Goal: Obtain resource: Download file/media

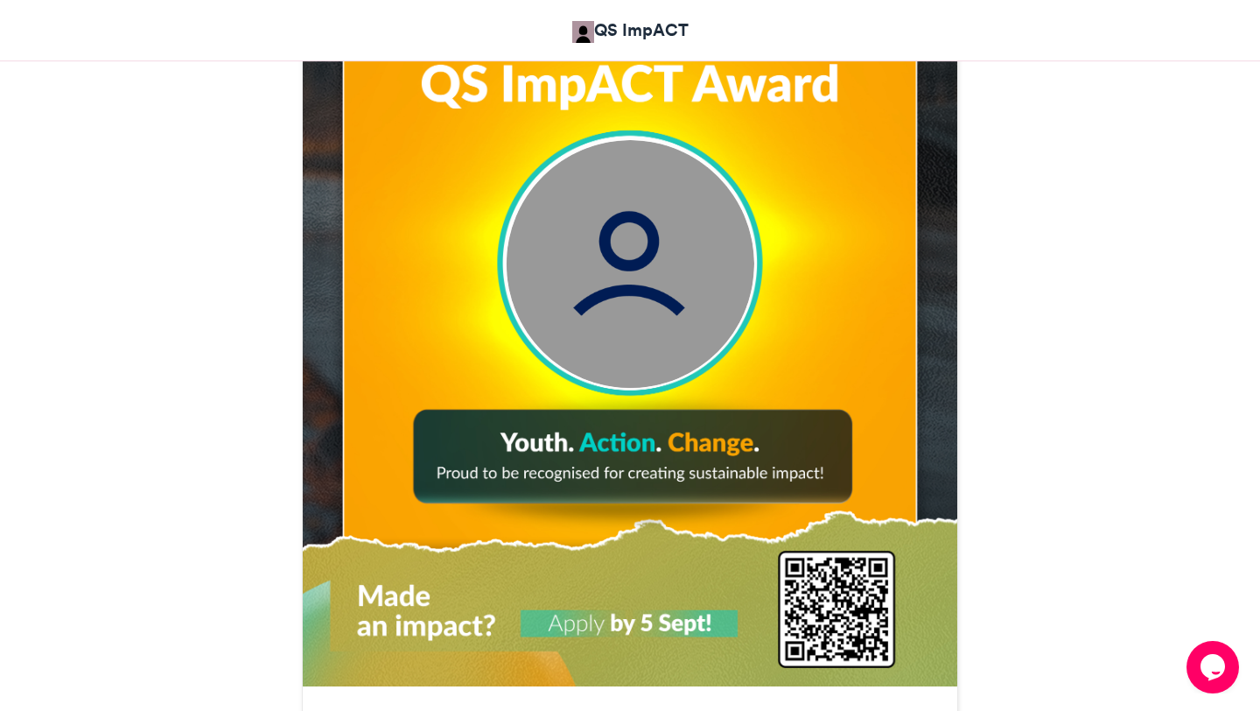
scroll to position [669, 0]
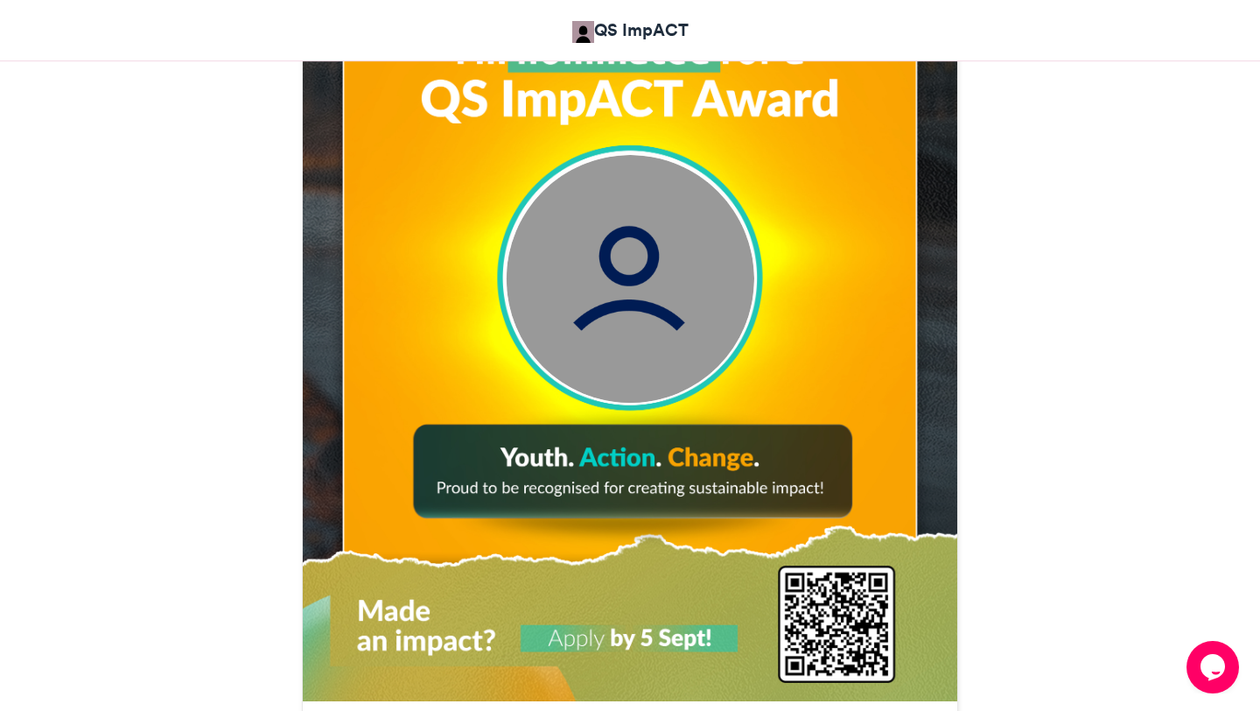
click at [585, 322] on img at bounding box center [631, 279] width 248 height 248
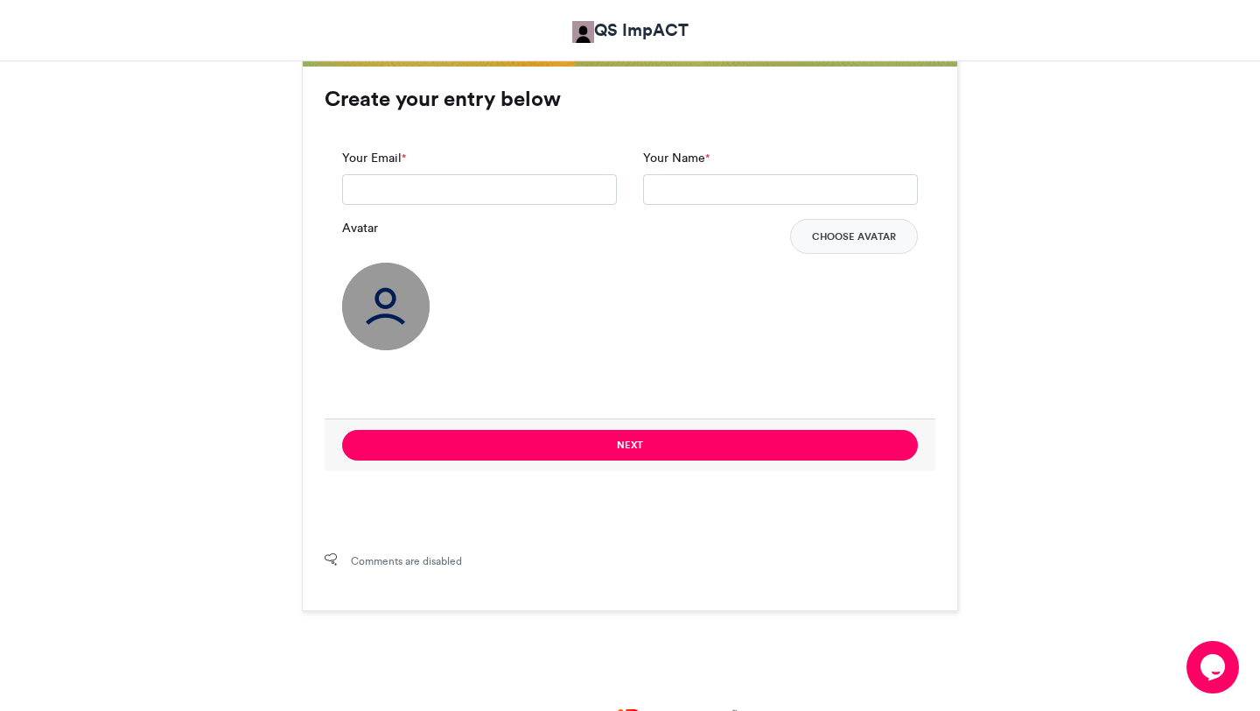
scroll to position [1305, 0]
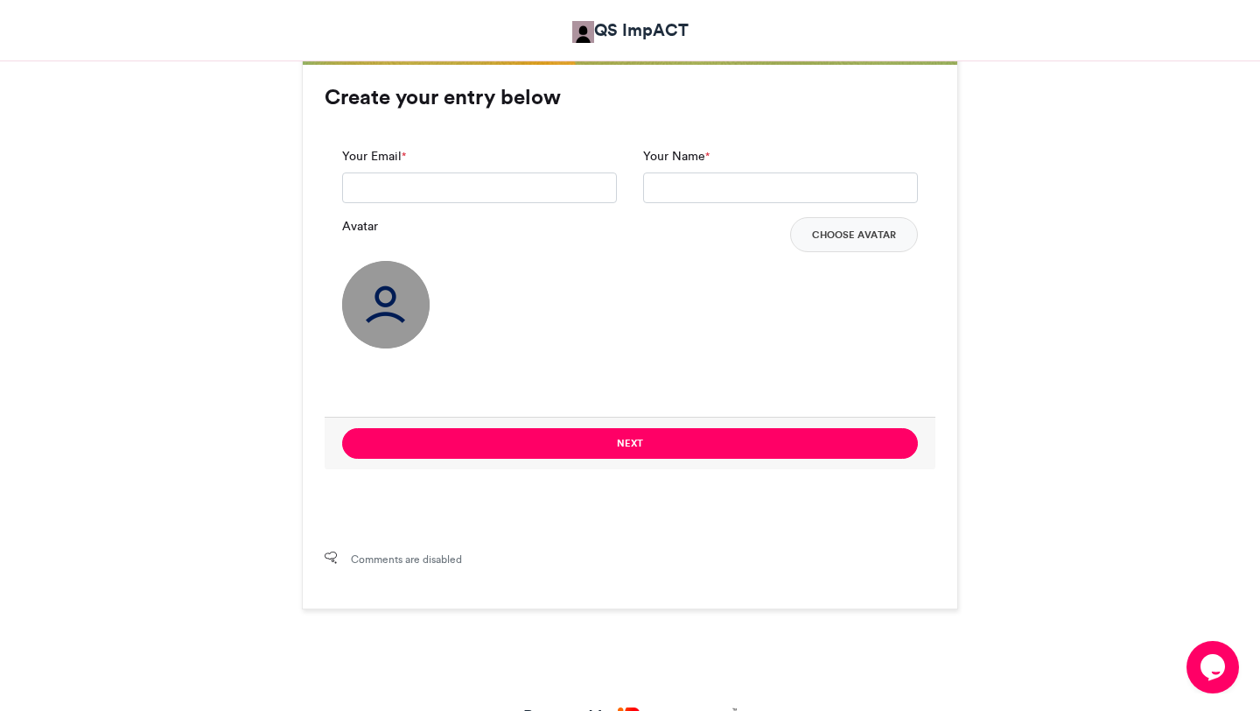
click at [393, 294] on img at bounding box center [386, 305] width 88 height 88
click at [890, 241] on button "Choose Avatar" at bounding box center [854, 234] width 128 height 35
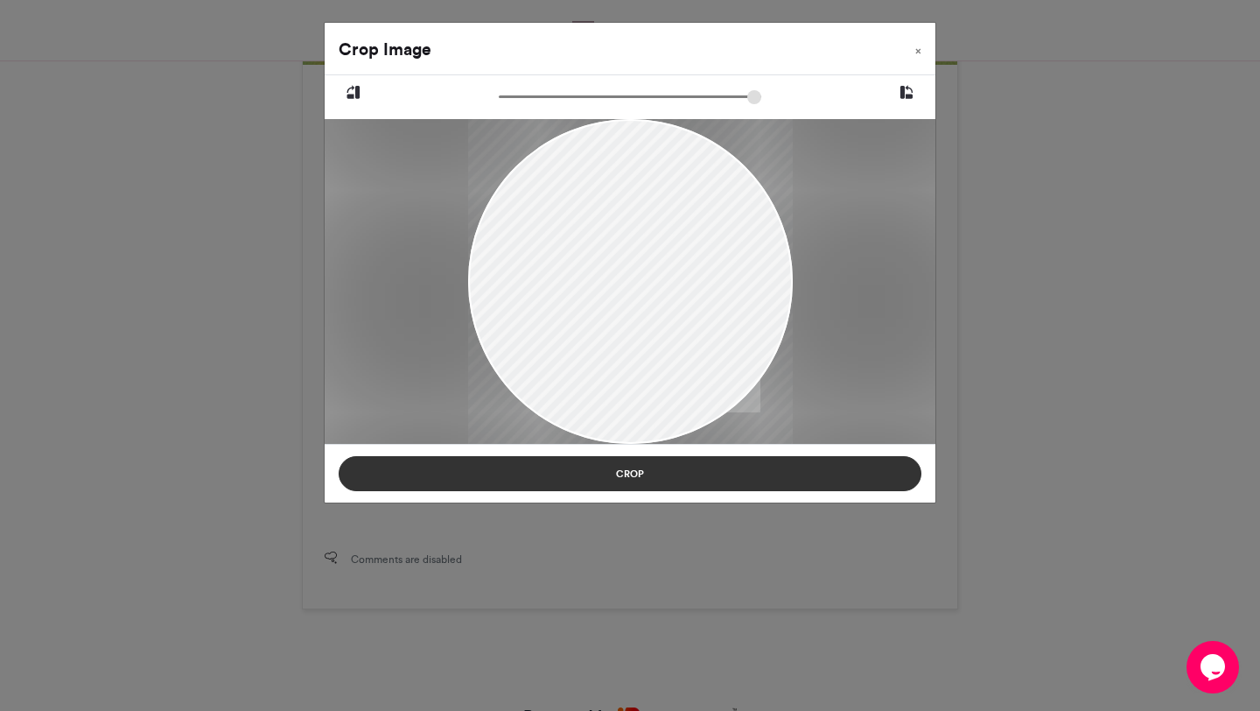
click at [628, 471] on button "Crop" at bounding box center [630, 473] width 583 height 35
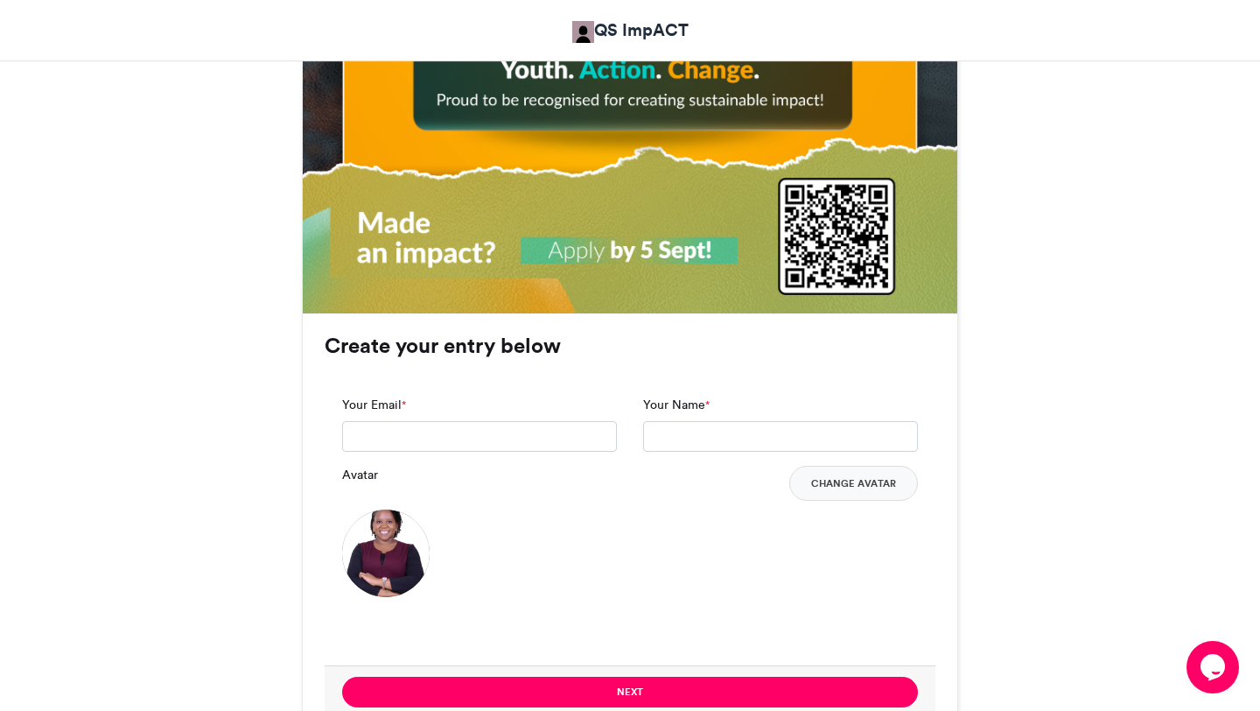
scroll to position [1088, 0]
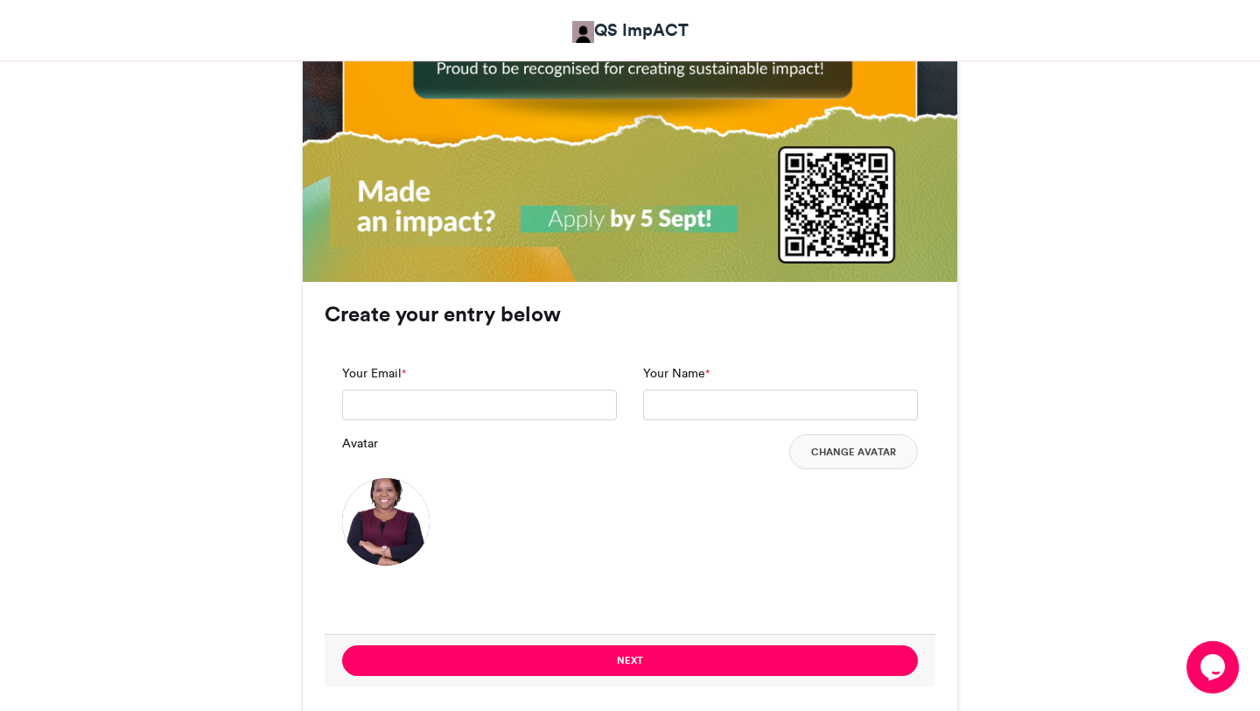
click at [396, 508] on img at bounding box center [386, 522] width 88 height 88
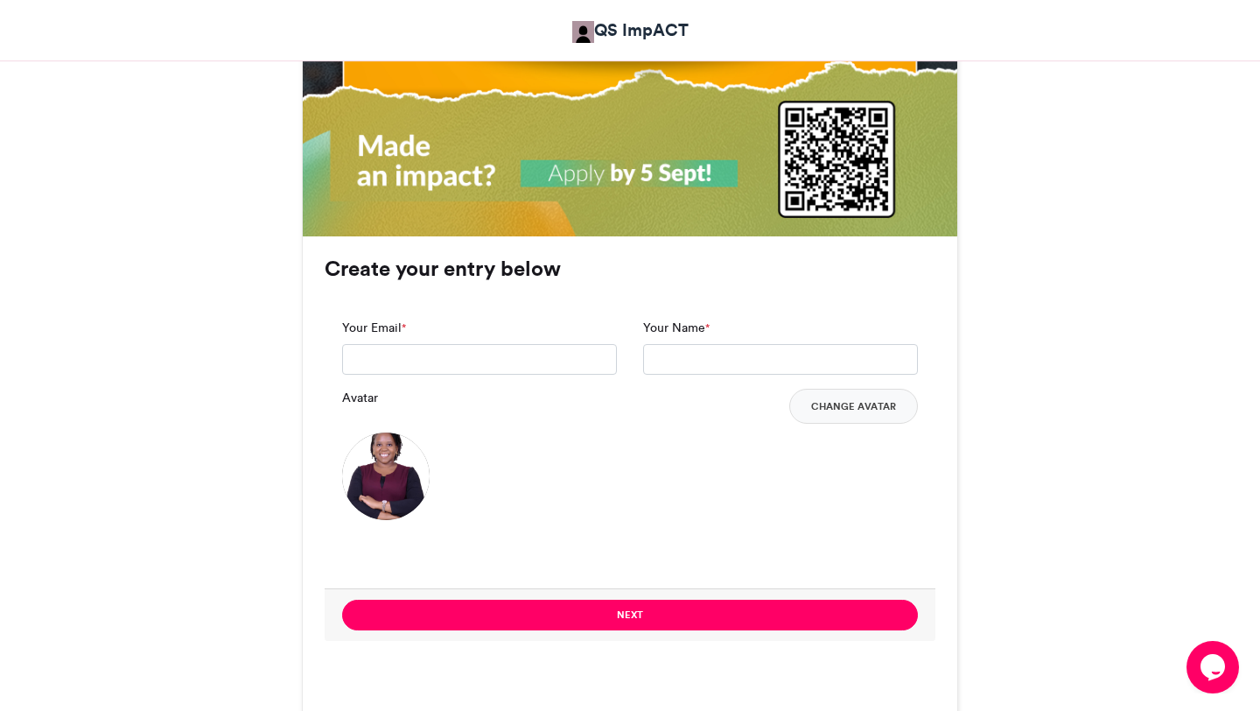
scroll to position [1138, 0]
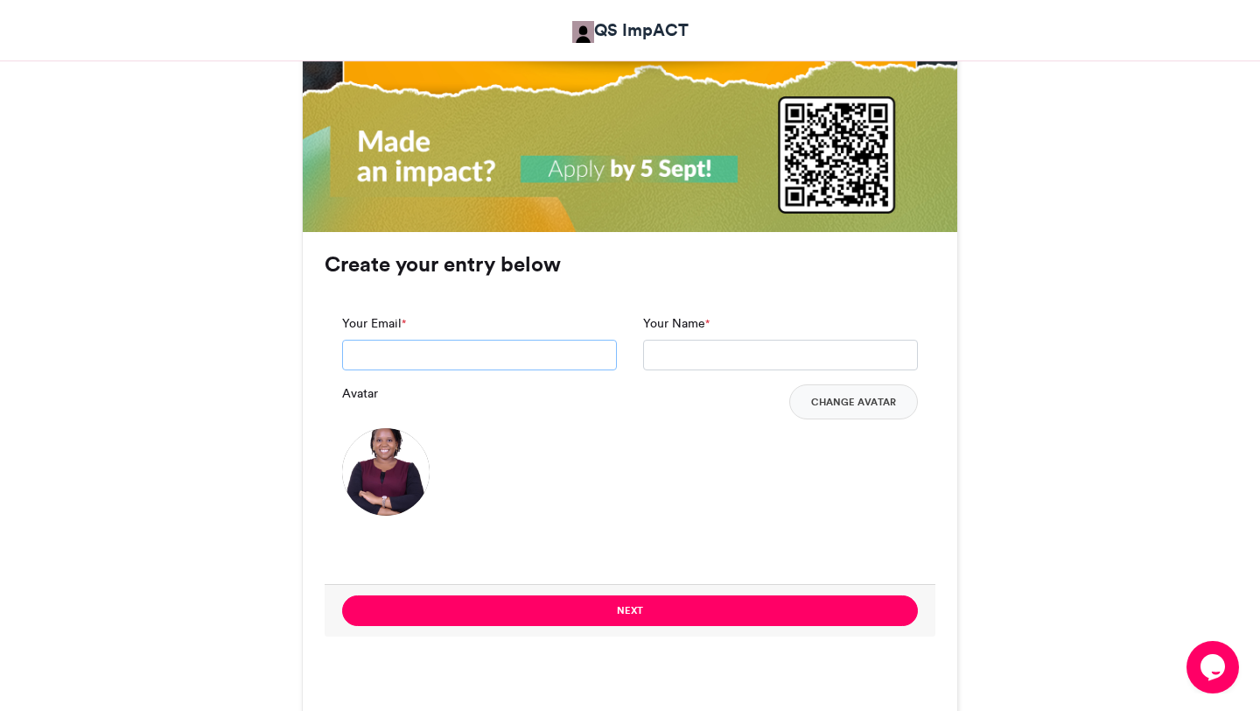
click at [418, 341] on input "Your Email *" at bounding box center [479, 356] width 275 height 32
type input "**********"
click at [684, 349] on input "Your Name *" at bounding box center [780, 356] width 275 height 32
type input "**********"
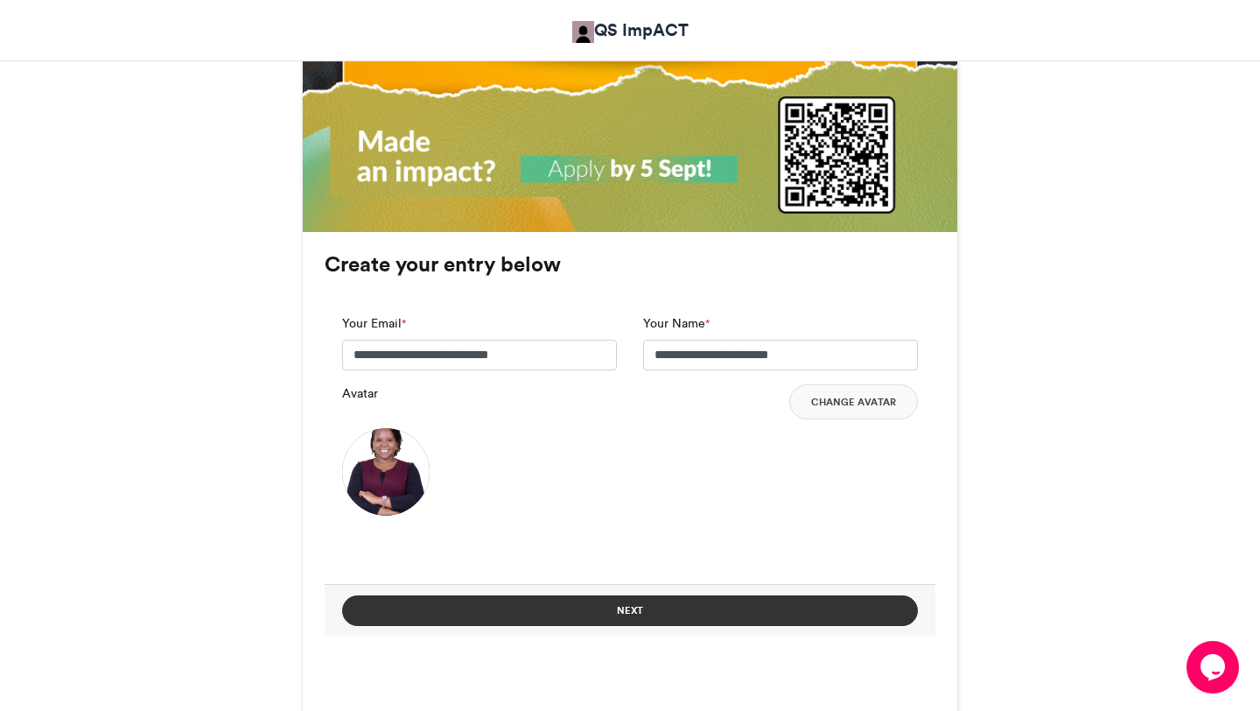
click at [608, 609] on button "Next" at bounding box center [630, 610] width 576 height 31
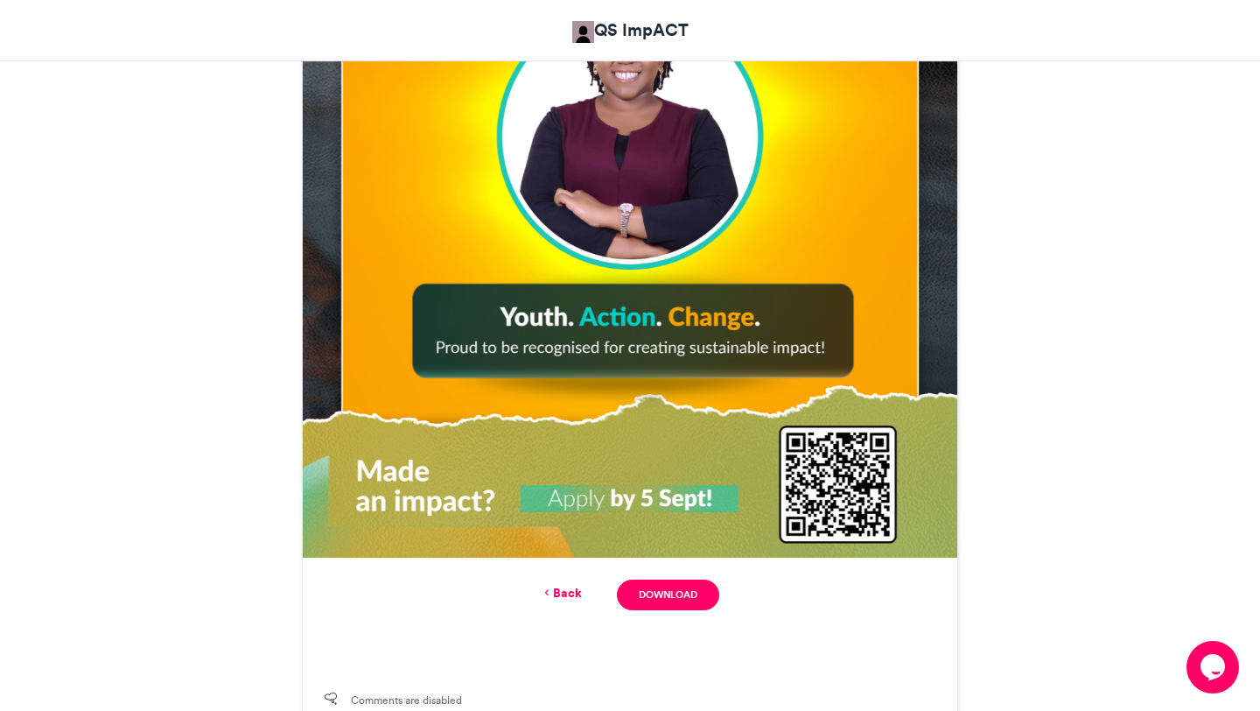
scroll to position [819, 0]
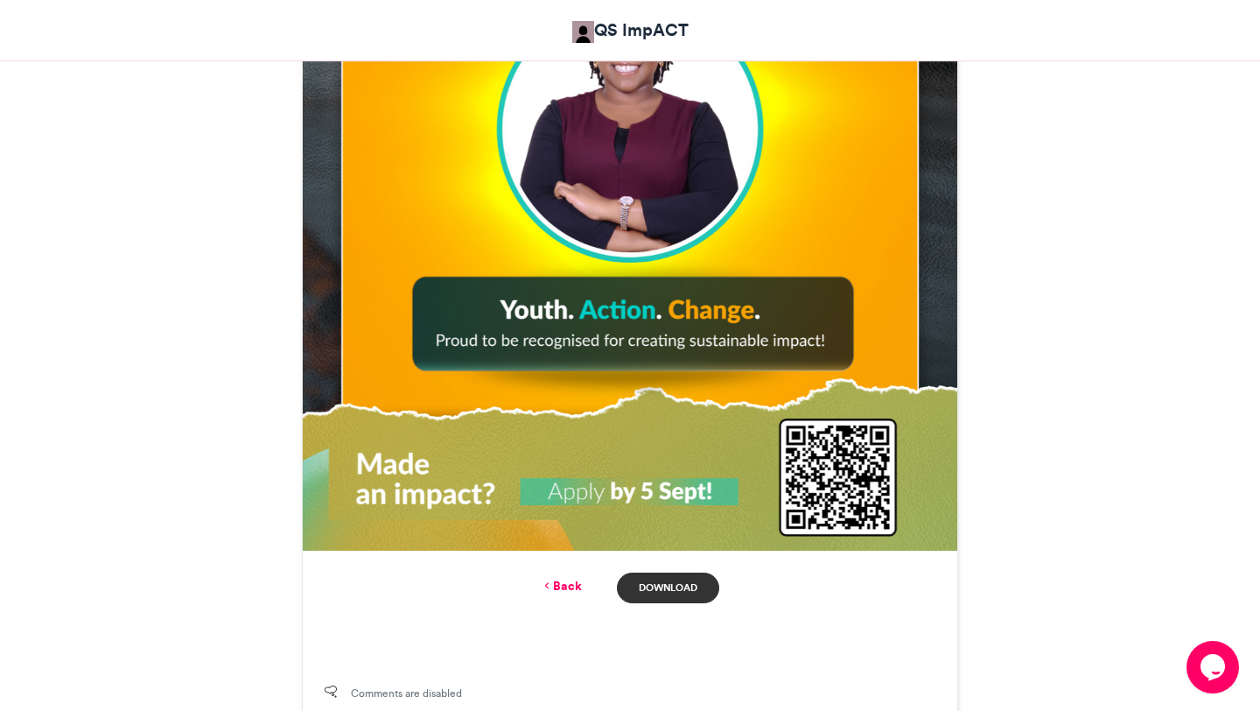
click at [682, 588] on link "Download" at bounding box center [668, 587] width 102 height 31
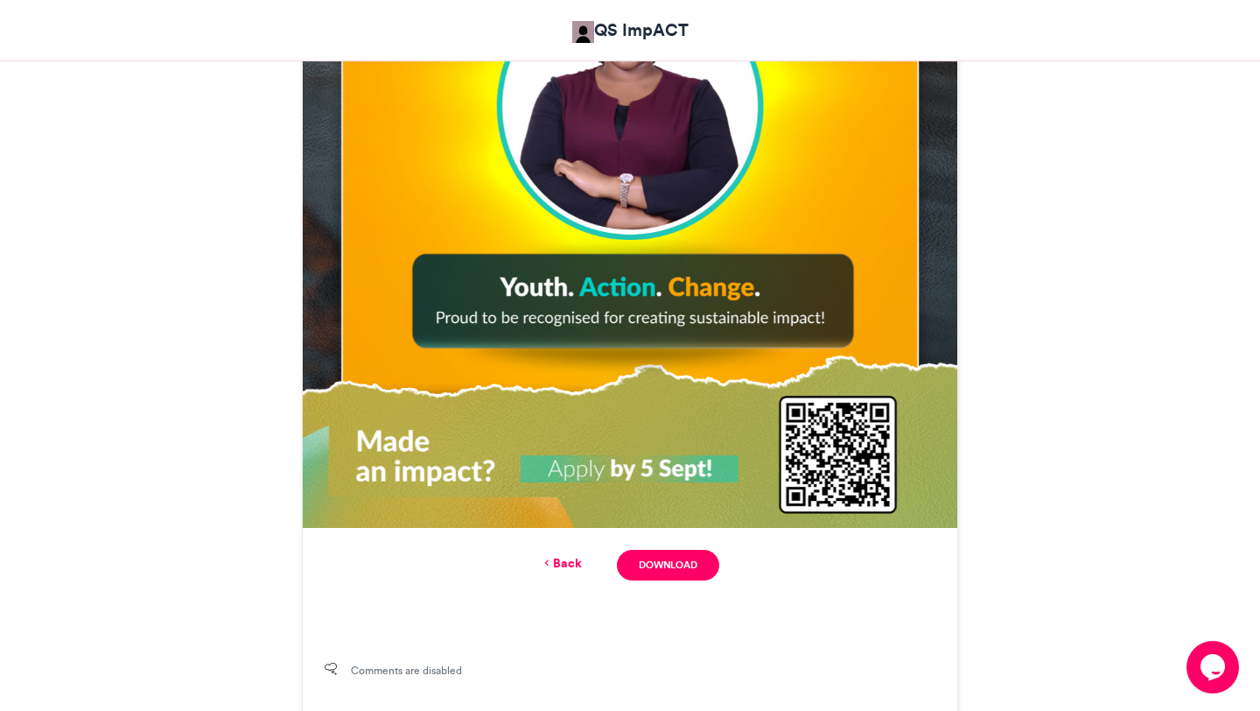
scroll to position [859, 0]
